Goal: Navigation & Orientation: Find specific page/section

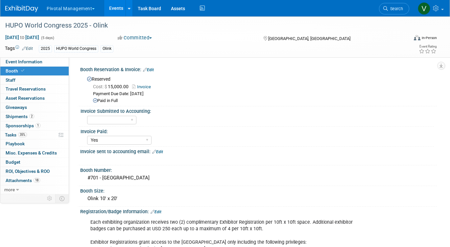
select select "Yes"
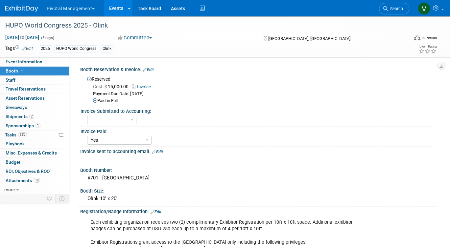
click at [114, 14] on link "Events" at bounding box center [116, 8] width 24 height 16
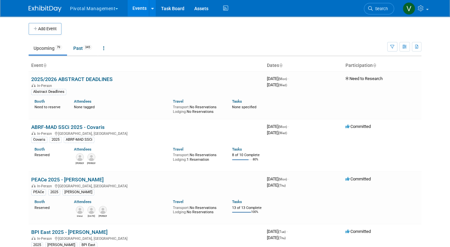
scroll to position [751, 0]
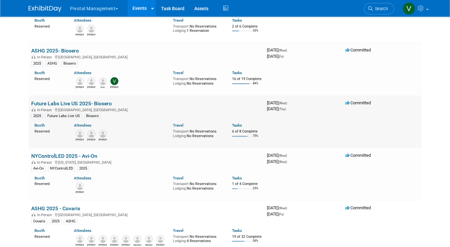
click at [78, 107] on link "Future Labs Live US 2025- Biosero" at bounding box center [71, 104] width 80 height 6
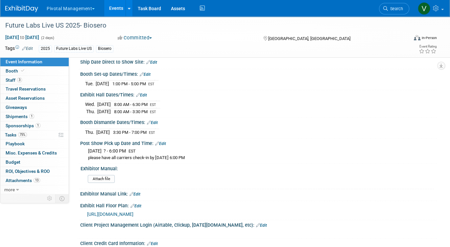
scroll to position [756, 0]
